Goal: Task Accomplishment & Management: Use online tool/utility

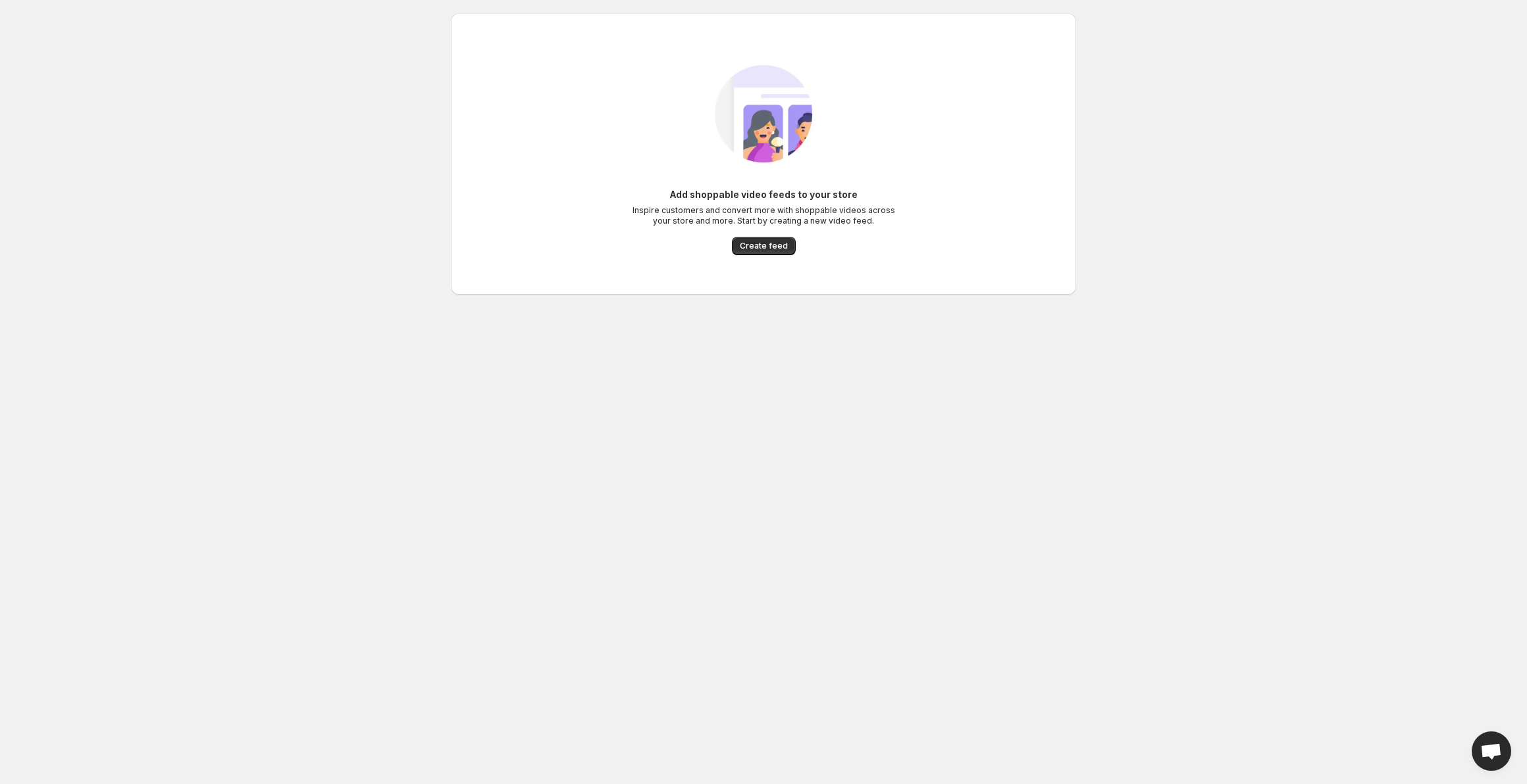
drag, startPoint x: 657, startPoint y: 278, endPoint x: 692, endPoint y: 275, distance: 35.1
click at [662, 280] on div "Add shoppable video feeds to your store Inspire customers and convert more with…" at bounding box center [763, 154] width 604 height 261
click at [765, 246] on span "Create feed" at bounding box center [764, 246] width 48 height 11
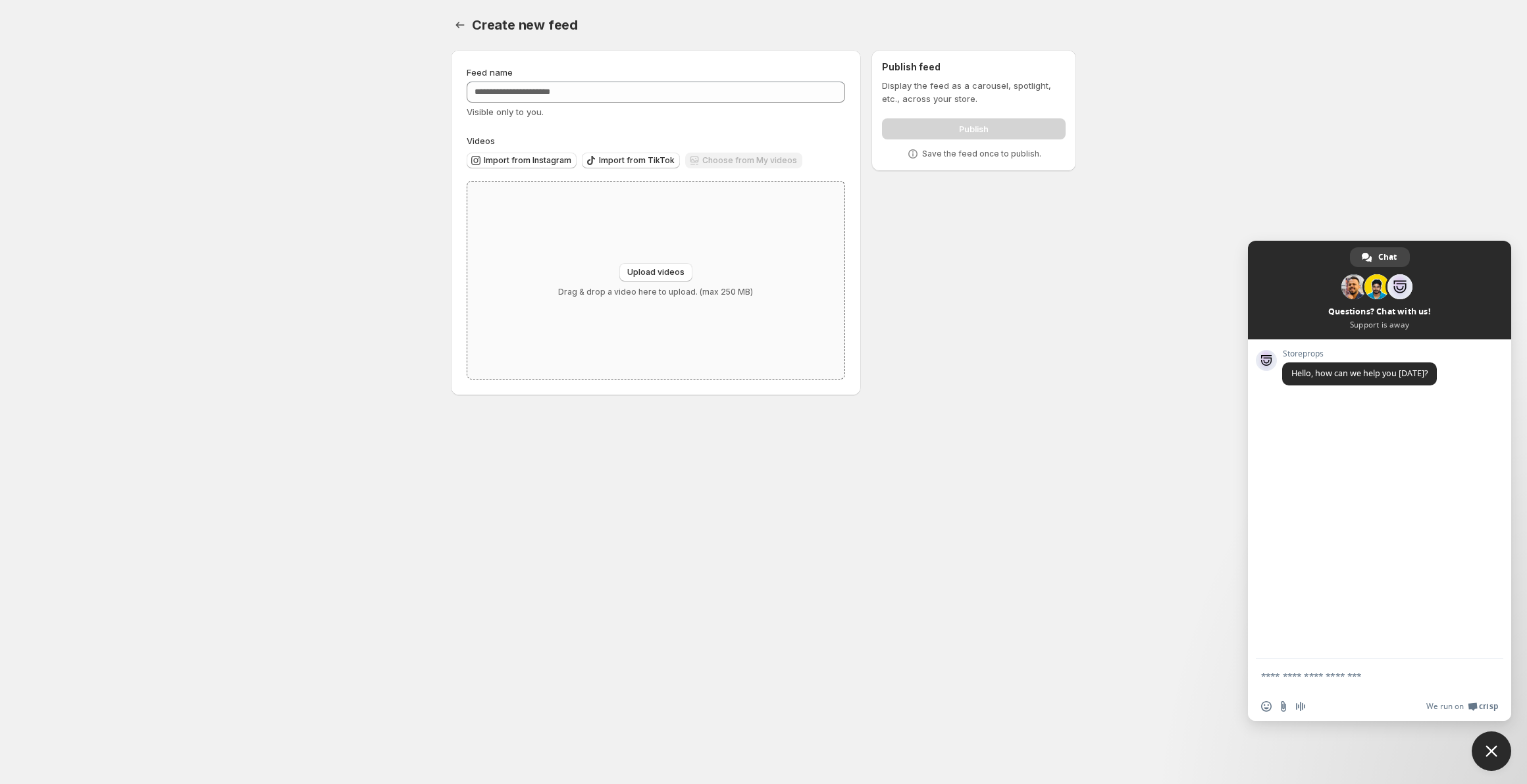
drag, startPoint x: 639, startPoint y: 436, endPoint x: 550, endPoint y: 251, distance: 205.3
click at [638, 436] on body "Home Feeds Videos Subscription Settings Create new feed. This page is ready Cre…" at bounding box center [763, 392] width 1527 height 784
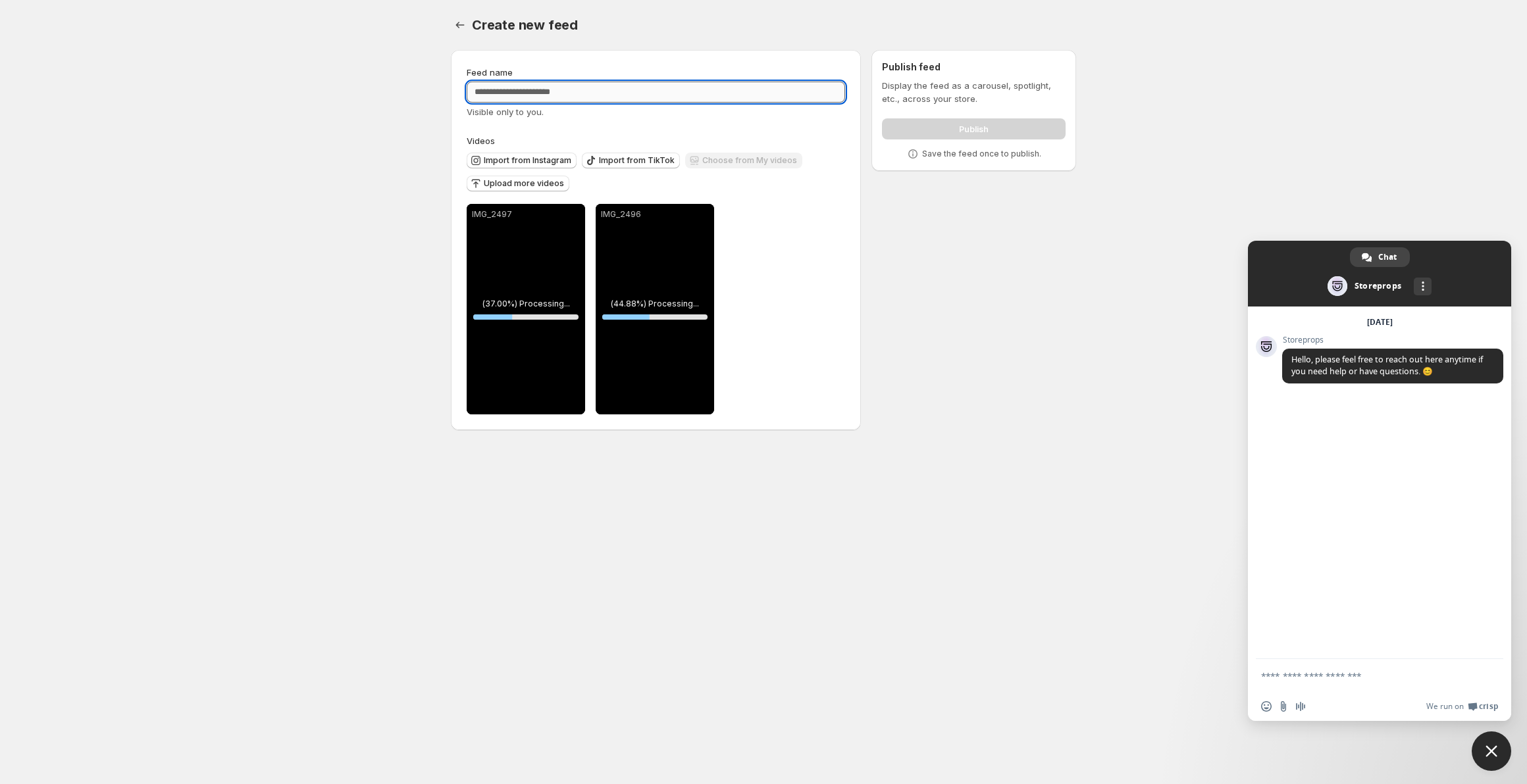
click at [572, 92] on input "Feed name" at bounding box center [655, 92] width 378 height 21
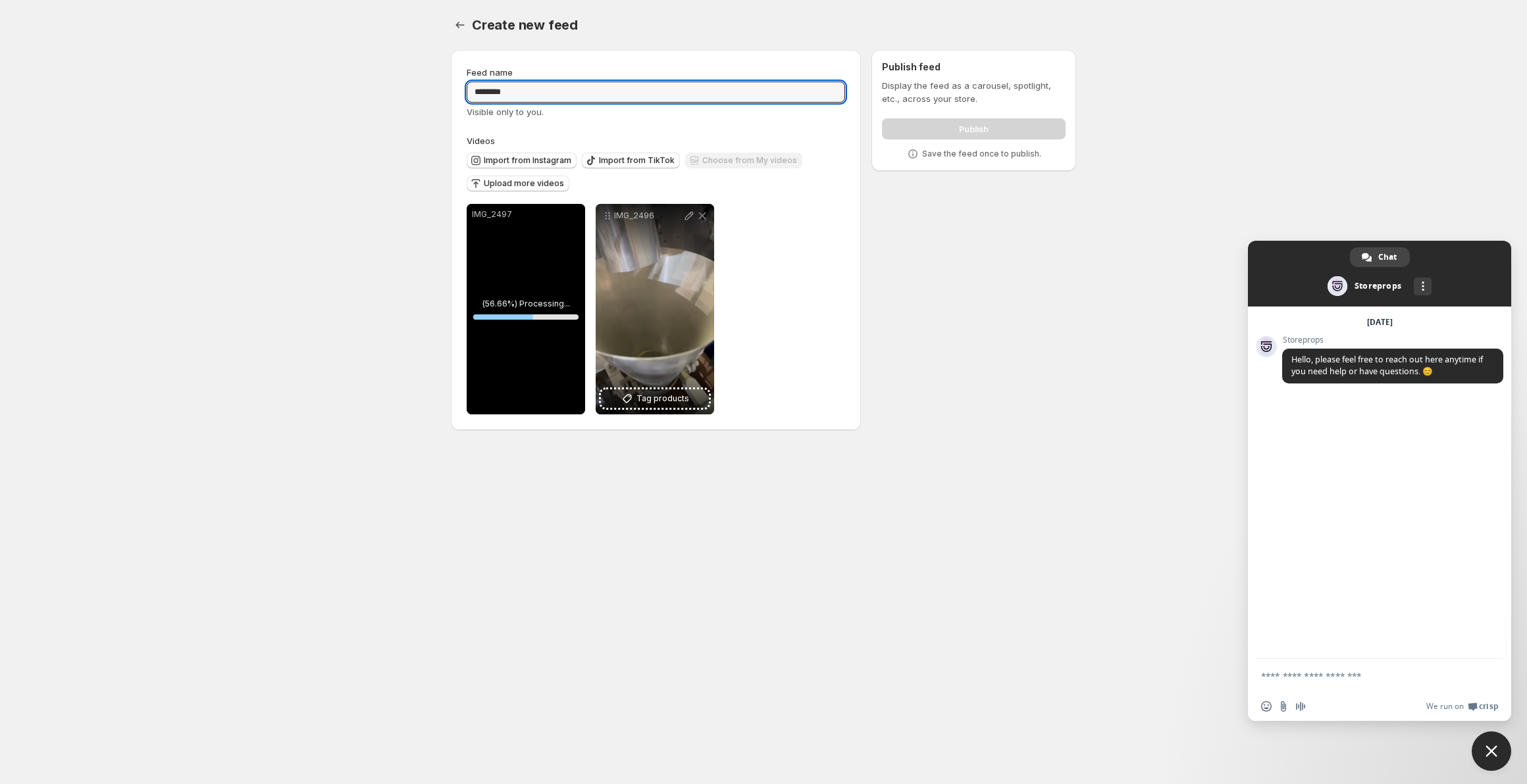
type input "********"
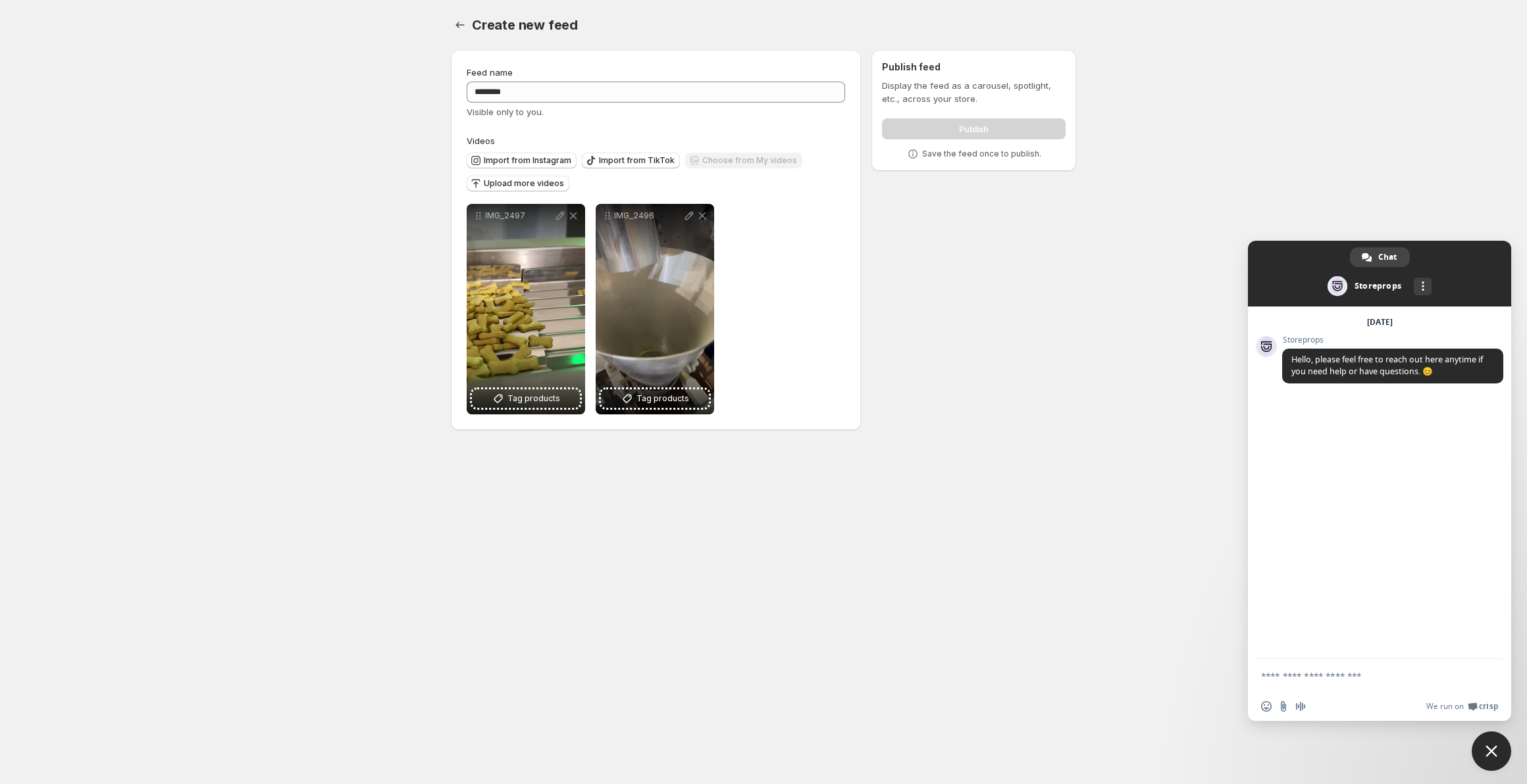
click at [356, 356] on body "Home Feeds Videos Subscription Settings Create new feed. This page is ready Cre…" at bounding box center [763, 392] width 1527 height 784
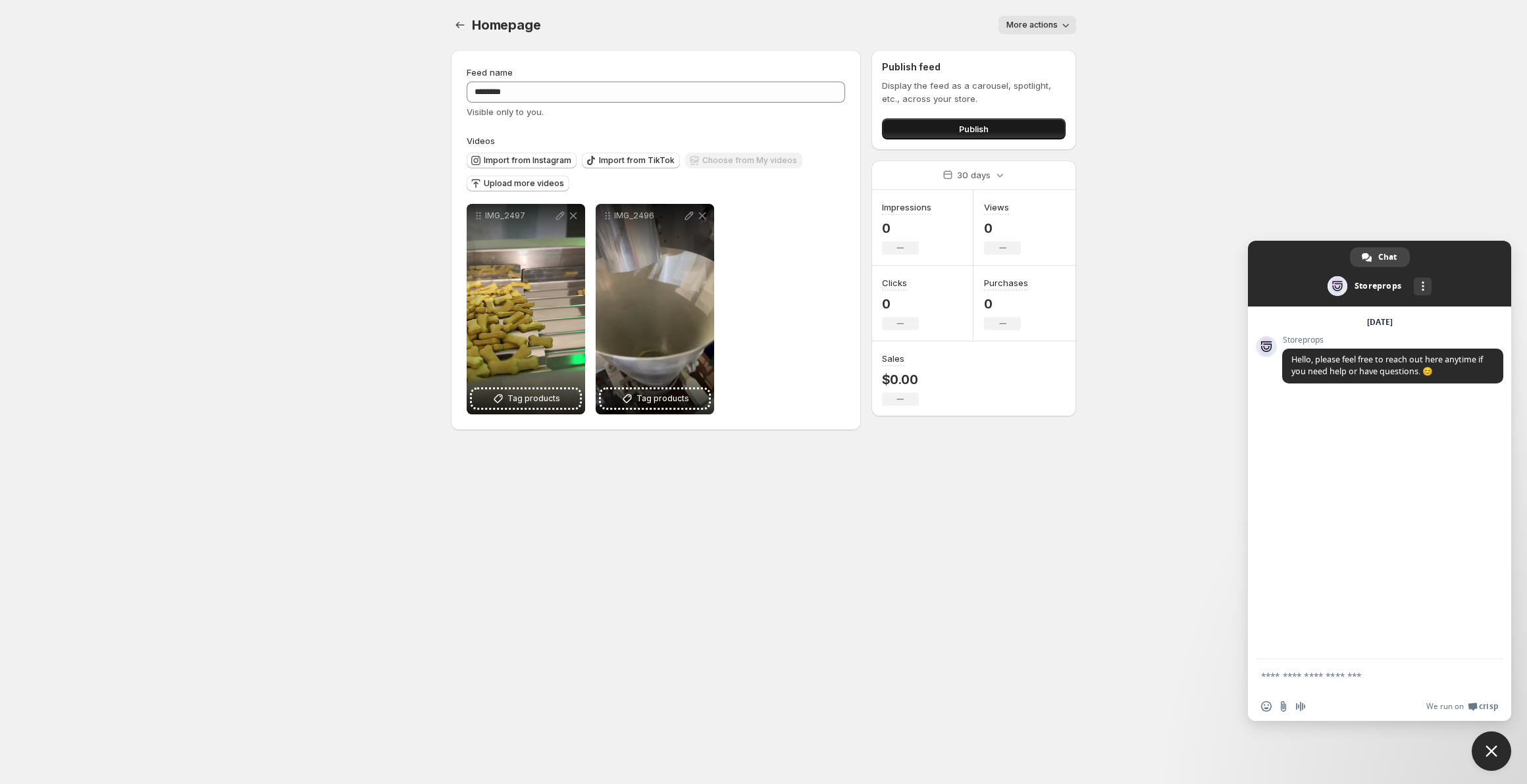
click at [949, 134] on button "Publish" at bounding box center [974, 129] width 184 height 21
